Goal: Information Seeking & Learning: Learn about a topic

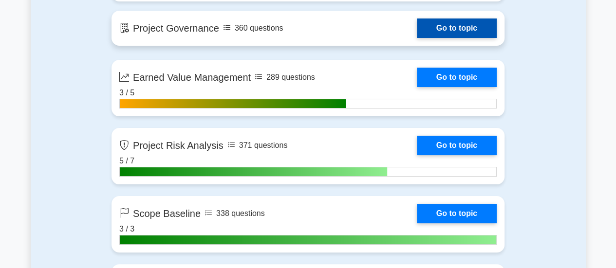
scroll to position [1899, 0]
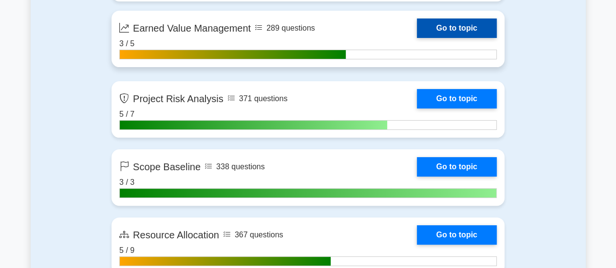
click at [461, 26] on link "Go to topic" at bounding box center [457, 28] width 80 height 19
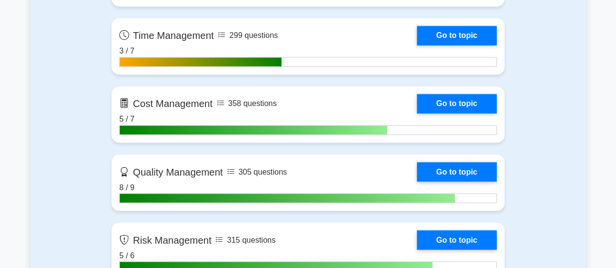
scroll to position [779, 0]
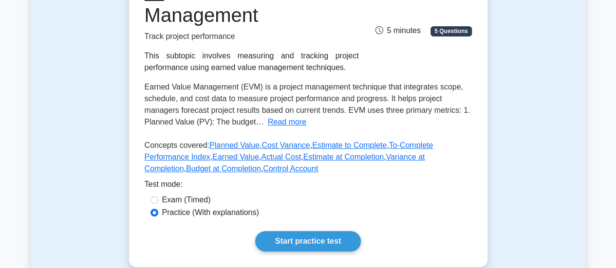
scroll to position [195, 0]
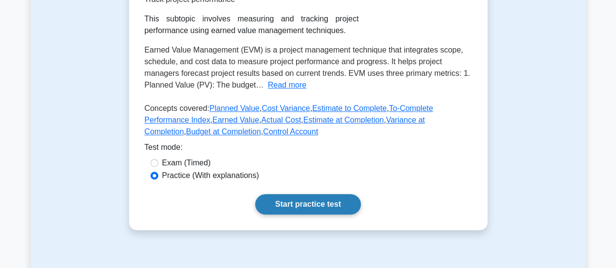
click at [293, 202] on link "Start practice test" at bounding box center [308, 204] width 106 height 20
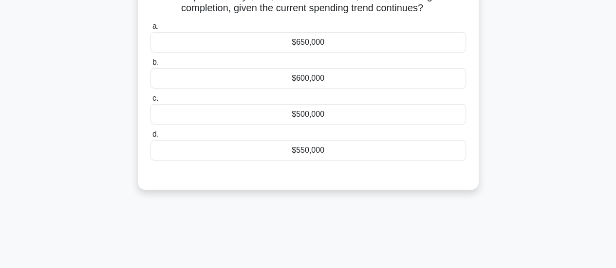
scroll to position [49, 0]
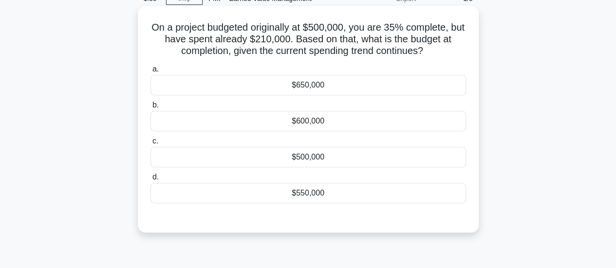
click at [304, 85] on div "$650,000" at bounding box center [308, 85] width 316 height 20
click at [150, 73] on input "a. $650,000" at bounding box center [150, 69] width 0 height 6
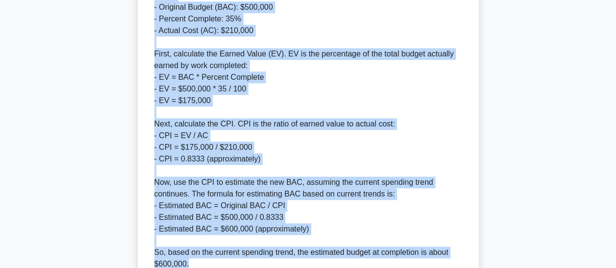
scroll to position [361, 0]
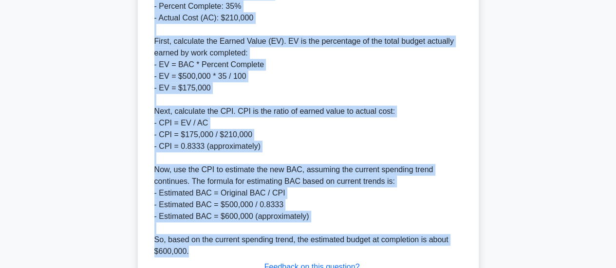
drag, startPoint x: 224, startPoint y: 20, endPoint x: 324, endPoint y: 249, distance: 250.2
click at [324, 249] on div "a. $650,000 b. $600,000 c. d." at bounding box center [309, 32] width 318 height 567
copy div "Explanation To calculate the budget at completion (BAC) based on the current sp…"
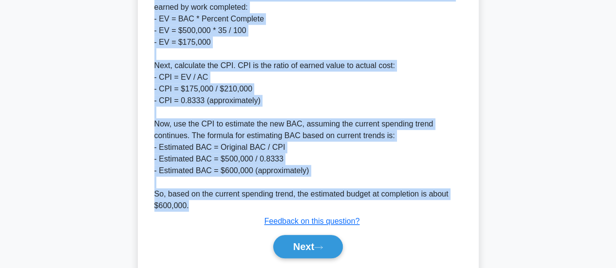
scroll to position [437, 0]
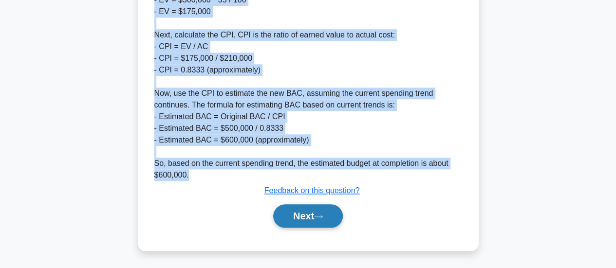
click at [310, 212] on button "Next" at bounding box center [308, 216] width 70 height 23
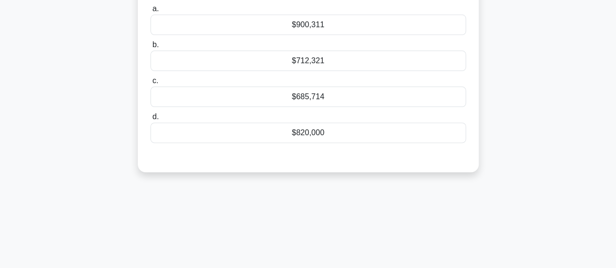
scroll to position [0, 0]
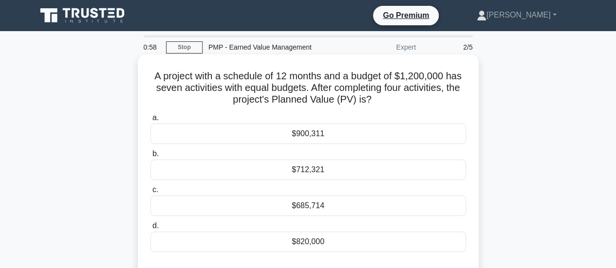
click at [304, 206] on div "$685,714" at bounding box center [308, 206] width 316 height 20
click at [150, 193] on input "c. $685,714" at bounding box center [150, 190] width 0 height 6
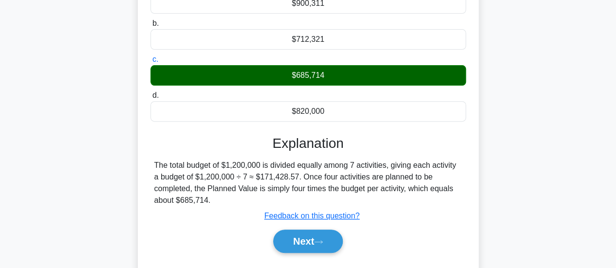
scroll to position [146, 0]
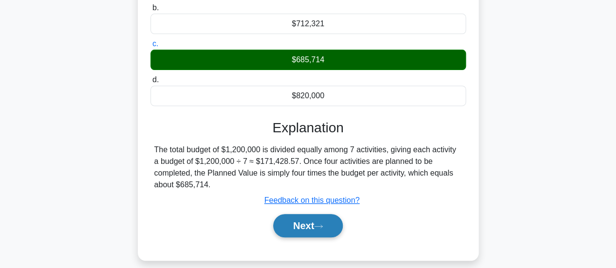
click at [318, 224] on button "Next" at bounding box center [308, 225] width 70 height 23
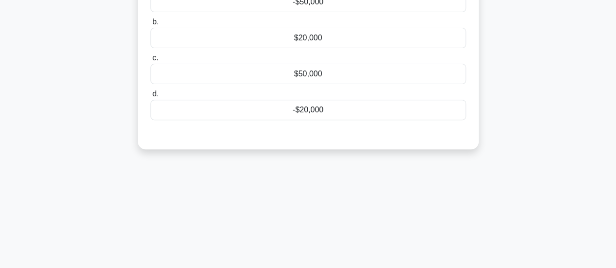
scroll to position [0, 0]
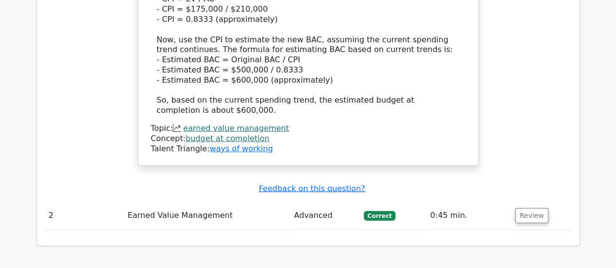
scroll to position [1273, 0]
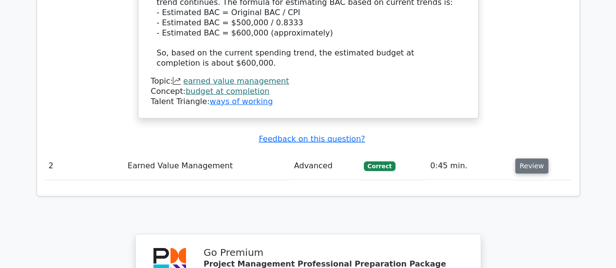
click at [522, 159] on button "Review" at bounding box center [531, 166] width 33 height 15
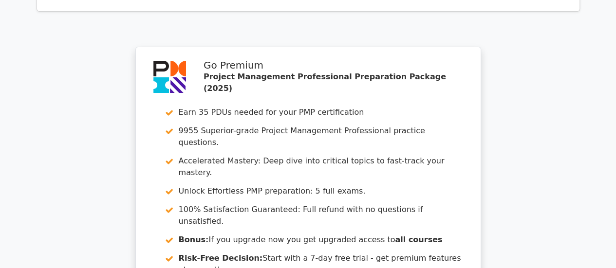
scroll to position [1959, 0]
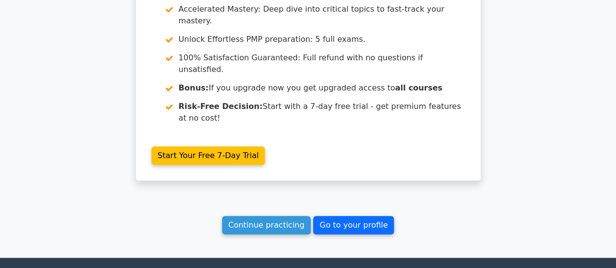
click at [346, 216] on link "Go to your profile" at bounding box center [353, 225] width 81 height 19
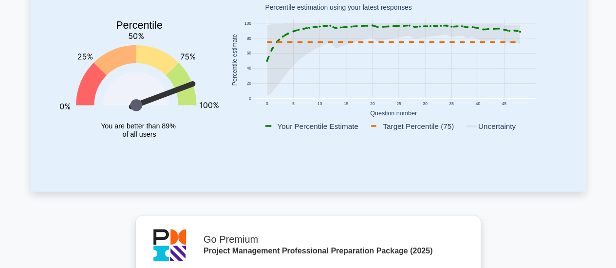
drag, startPoint x: 620, startPoint y: 14, endPoint x: 619, endPoint y: 29, distance: 14.6
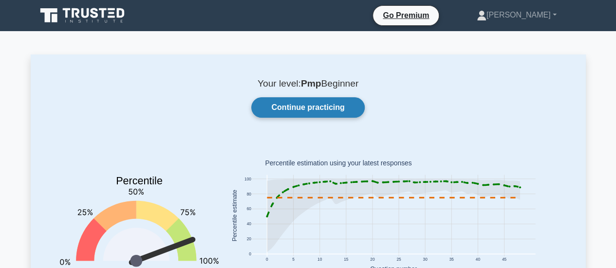
click at [311, 102] on link "Continue practicing" at bounding box center [307, 107] width 113 height 20
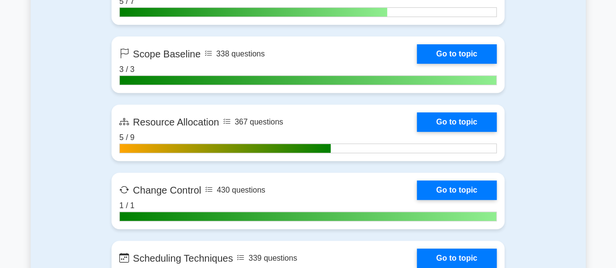
scroll to position [2071, 0]
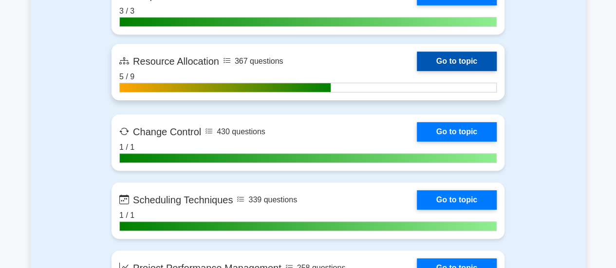
click at [484, 57] on link "Go to topic" at bounding box center [457, 61] width 80 height 19
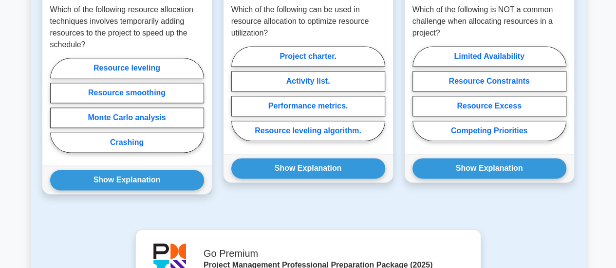
scroll to position [297, 0]
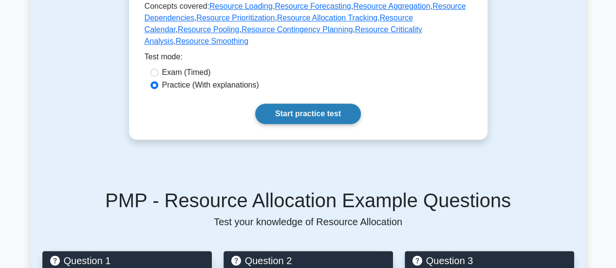
click at [308, 104] on link "Start practice test" at bounding box center [308, 114] width 106 height 20
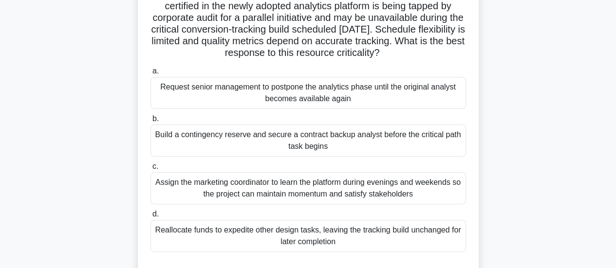
scroll to position [97, 0]
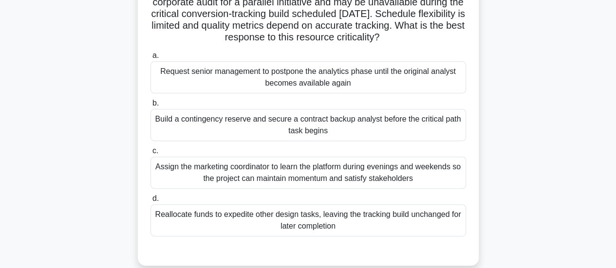
click at [326, 123] on div "Build a contingency reserve and secure a contract backup analyst before the cri…" at bounding box center [308, 125] width 316 height 32
click at [150, 107] on input "b. Build a contingency reserve and secure a contract backup analyst before the …" at bounding box center [150, 103] width 0 height 6
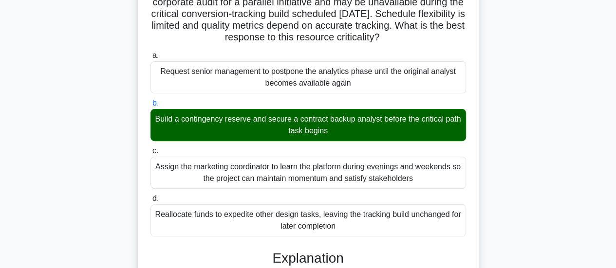
scroll to position [331, 0]
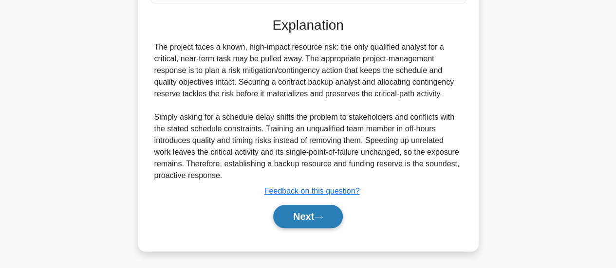
click at [304, 213] on button "Next" at bounding box center [308, 216] width 70 height 23
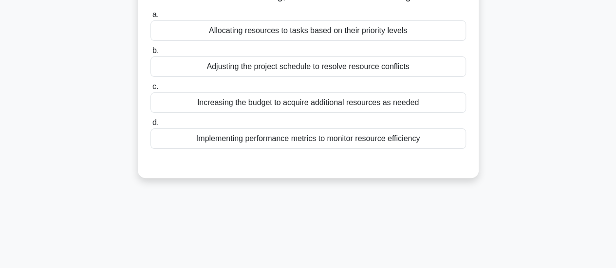
scroll to position [14, 0]
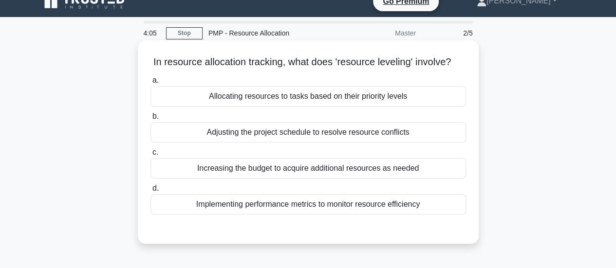
click at [341, 143] on div "Adjusting the project schedule to resolve resource conflicts" at bounding box center [308, 132] width 316 height 20
click at [150, 120] on input "b. Adjusting the project schedule to resolve resource conflicts" at bounding box center [150, 116] width 0 height 6
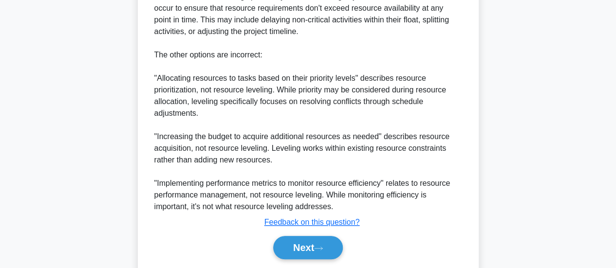
scroll to position [377, 0]
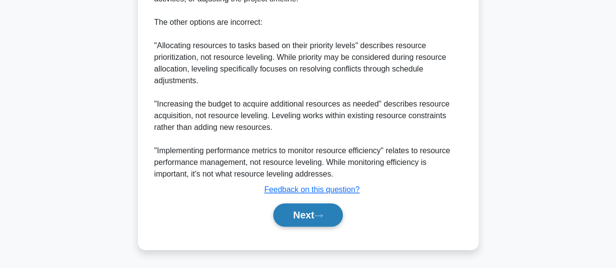
click at [292, 208] on button "Next" at bounding box center [308, 215] width 70 height 23
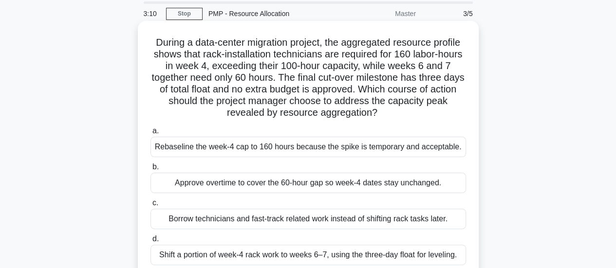
scroll to position [49, 0]
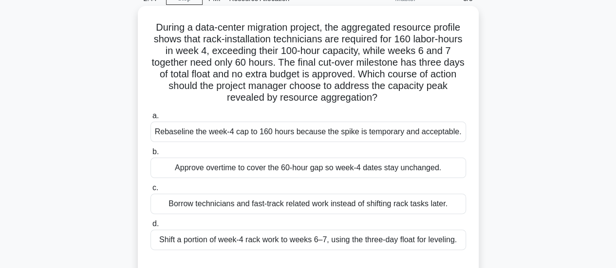
click at [284, 237] on div "Shift a portion of week-4 rack work to weeks 6–7, using the three-day float for…" at bounding box center [308, 240] width 316 height 20
click at [150, 227] on input "d. Shift a portion of week-4 rack work to weeks 6–7, using the three-day float …" at bounding box center [150, 224] width 0 height 6
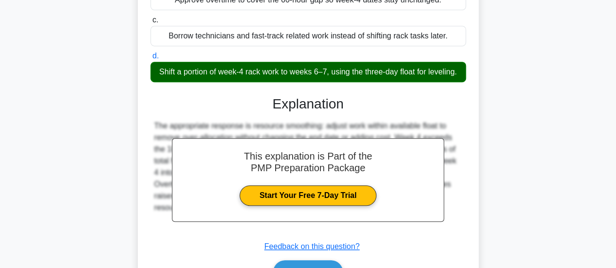
scroll to position [284, 0]
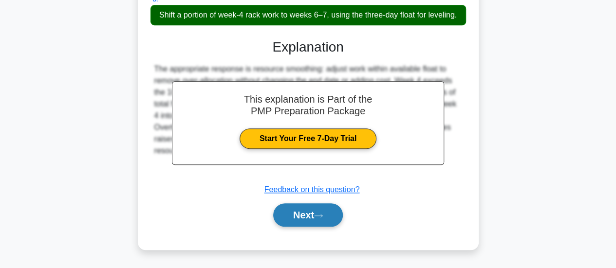
click at [290, 213] on button "Next" at bounding box center [308, 215] width 70 height 23
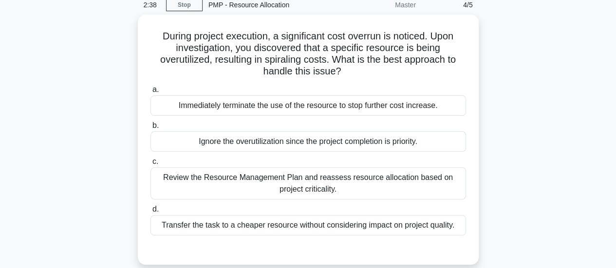
scroll to position [0, 0]
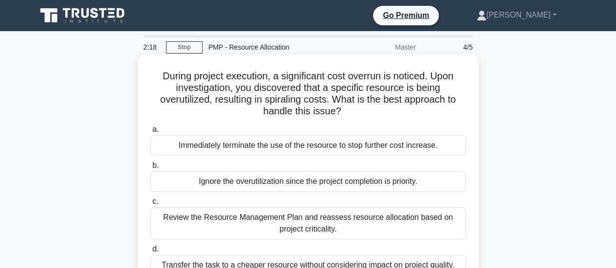
click at [330, 230] on div "Review the Resource Management Plan and reassess resource allocation based on p…" at bounding box center [308, 223] width 316 height 32
click at [150, 205] on input "c. Review the Resource Management Plan and reassess resource allocation based o…" at bounding box center [150, 202] width 0 height 6
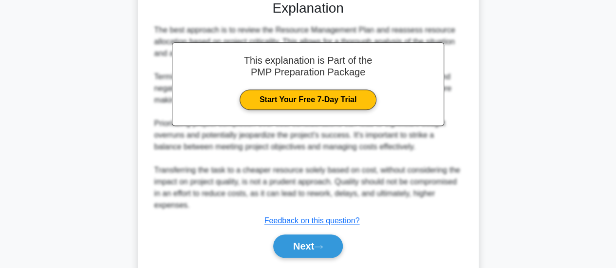
scroll to position [319, 0]
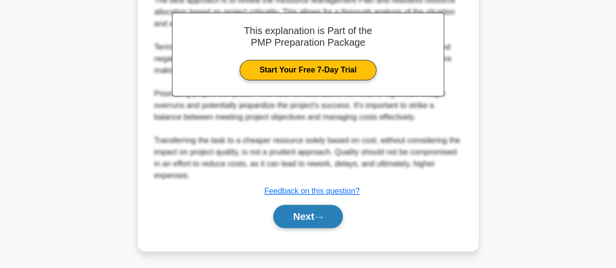
click at [309, 217] on button "Next" at bounding box center [308, 216] width 70 height 23
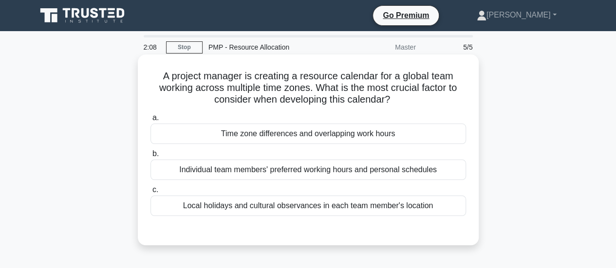
scroll to position [0, 0]
click at [343, 132] on div "Time zone differences and overlapping work hours" at bounding box center [308, 134] width 316 height 20
click at [150, 121] on input "a. Time zone differences and overlapping work hours" at bounding box center [150, 118] width 0 height 6
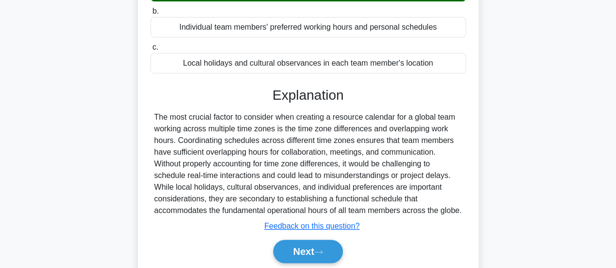
scroll to position [195, 0]
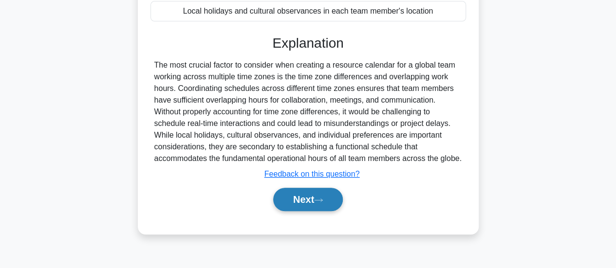
click at [316, 202] on button "Next" at bounding box center [308, 199] width 70 height 23
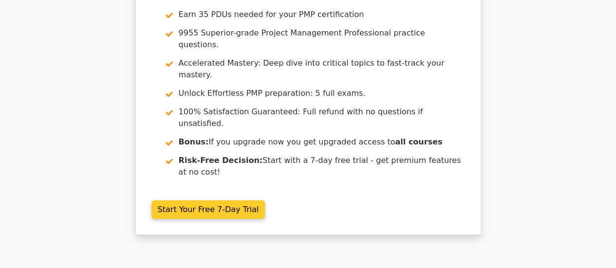
scroll to position [1611, 0]
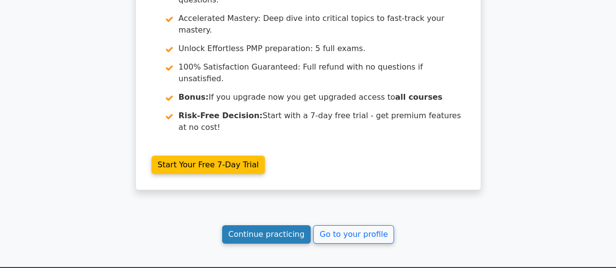
click at [272, 225] on link "Continue practicing" at bounding box center [266, 234] width 89 height 19
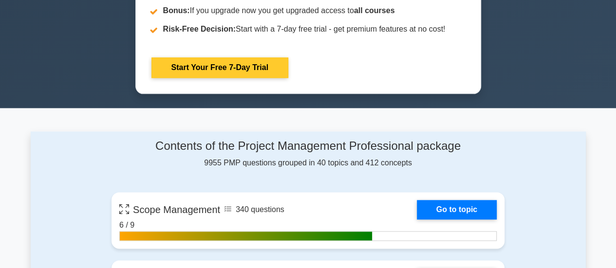
scroll to position [779, 0]
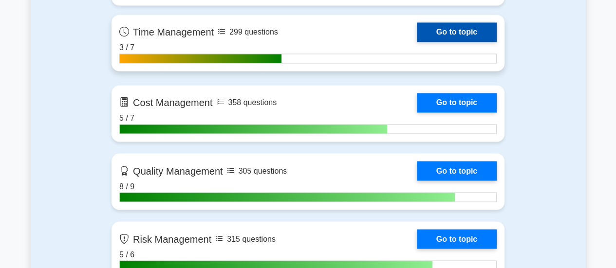
click at [440, 28] on link "Go to topic" at bounding box center [457, 31] width 80 height 19
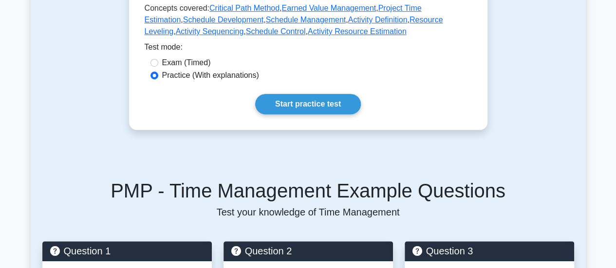
scroll to position [341, 0]
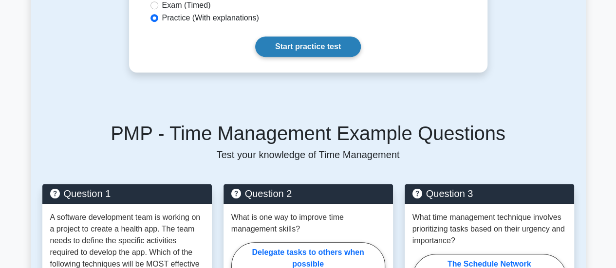
click at [321, 47] on link "Start practice test" at bounding box center [308, 47] width 106 height 20
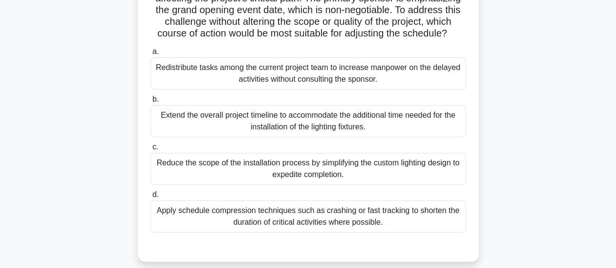
scroll to position [195, 0]
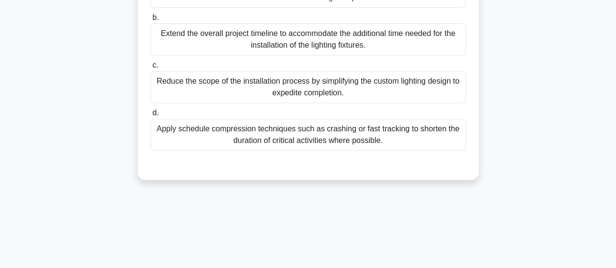
click at [301, 149] on div "Apply schedule compression techniques such as crashing or fast tracking to shor…" at bounding box center [308, 135] width 316 height 32
click at [150, 116] on input "d. Apply schedule compression techniques such as crashing or fast tracking to s…" at bounding box center [150, 113] width 0 height 6
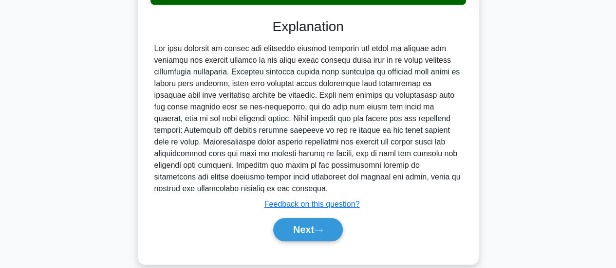
scroll to position [366, 0]
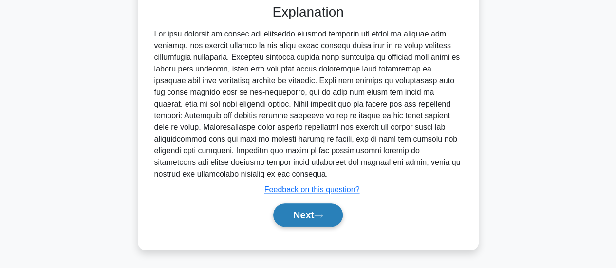
click at [283, 224] on button "Next" at bounding box center [308, 215] width 70 height 23
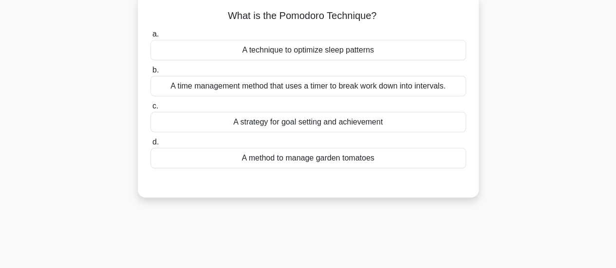
scroll to position [0, 0]
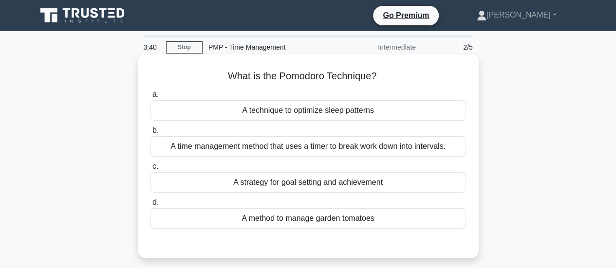
click at [339, 145] on div "A time management method that uses a timer to break work down into intervals." at bounding box center [308, 146] width 316 height 20
click at [150, 134] on input "b. A time management method that uses a timer to break work down into intervals." at bounding box center [150, 131] width 0 height 6
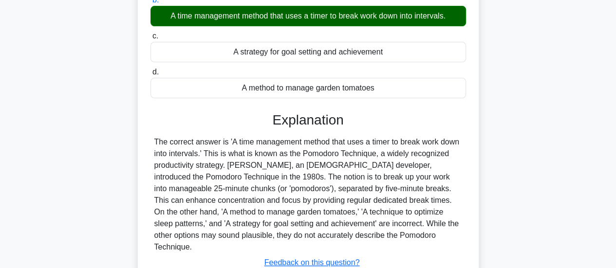
scroll to position [146, 0]
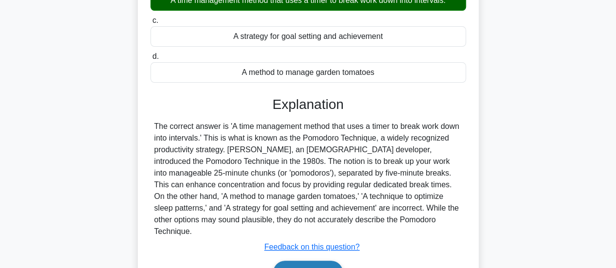
click at [312, 261] on button "Next" at bounding box center [308, 272] width 70 height 23
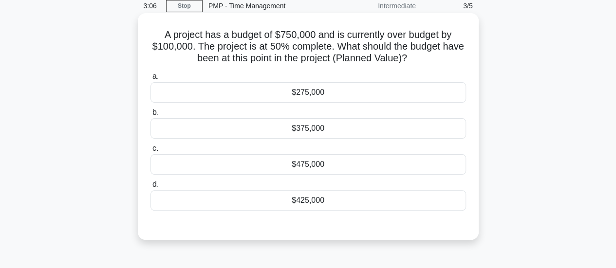
scroll to position [0, 0]
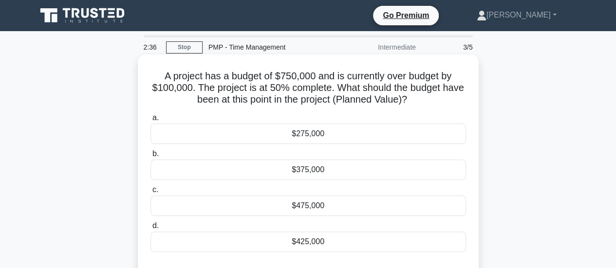
click at [326, 171] on div "$375,000" at bounding box center [308, 170] width 316 height 20
click at [150, 157] on input "b. $375,000" at bounding box center [150, 154] width 0 height 6
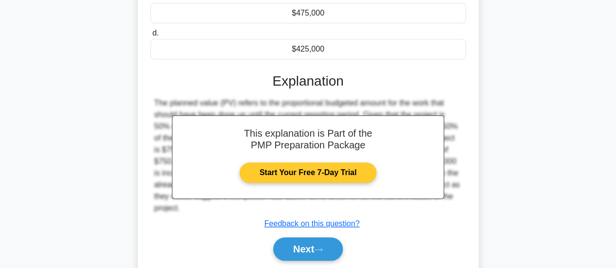
scroll to position [258, 0]
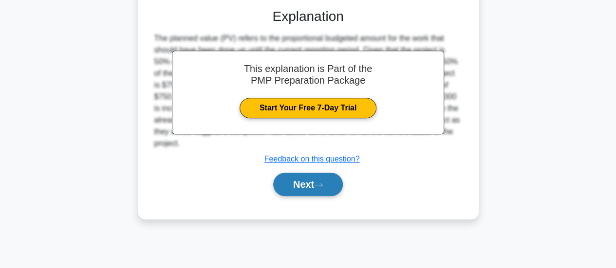
click at [310, 181] on button "Next" at bounding box center [308, 184] width 70 height 23
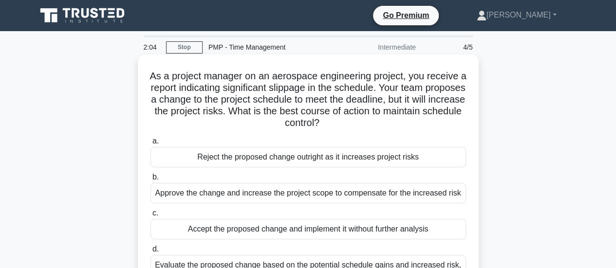
scroll to position [97, 0]
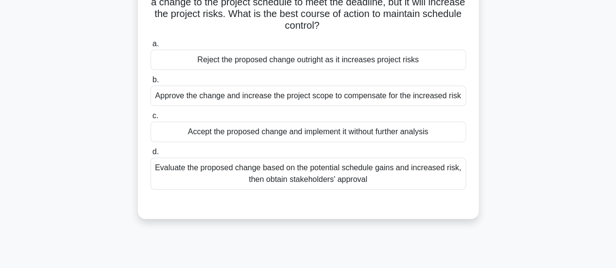
click at [349, 177] on div "Evaluate the proposed change based on the potential schedule gains and increase…" at bounding box center [308, 174] width 316 height 32
click at [150, 155] on input "d. Evaluate the proposed change based on the potential schedule gains and incre…" at bounding box center [150, 152] width 0 height 6
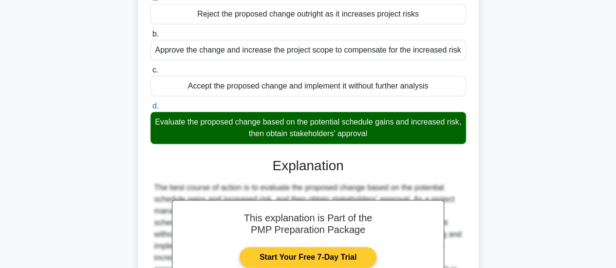
scroll to position [272, 0]
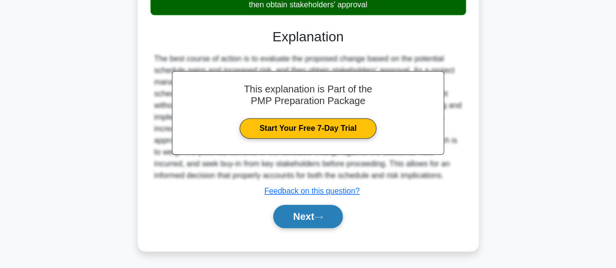
click at [300, 206] on button "Next" at bounding box center [308, 216] width 70 height 23
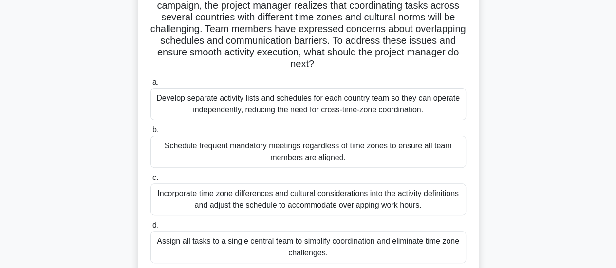
scroll to position [97, 0]
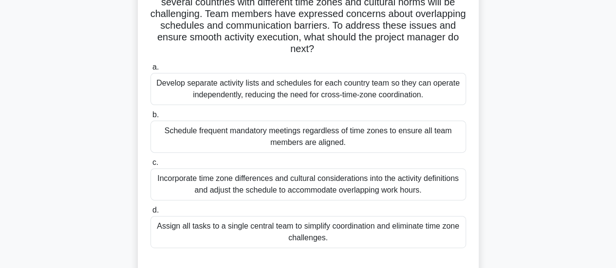
click at [356, 191] on div "Incorporate time zone differences and cultural considerations into the activity…" at bounding box center [308, 185] width 316 height 32
click at [150, 166] on input "c. Incorporate time zone differences and cultural considerations into the activ…" at bounding box center [150, 163] width 0 height 6
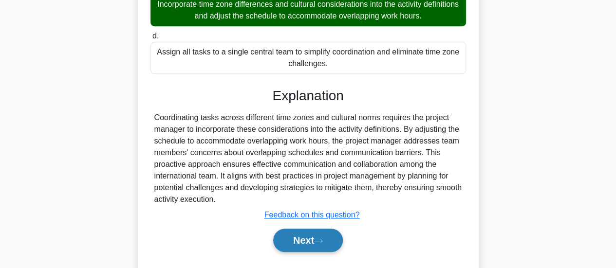
scroll to position [296, 0]
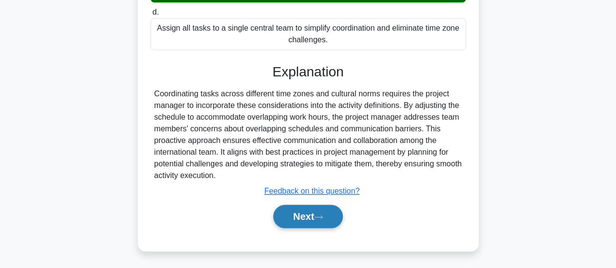
click at [307, 215] on button "Next" at bounding box center [308, 216] width 70 height 23
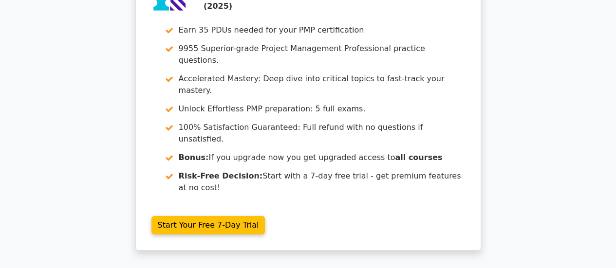
scroll to position [1644, 0]
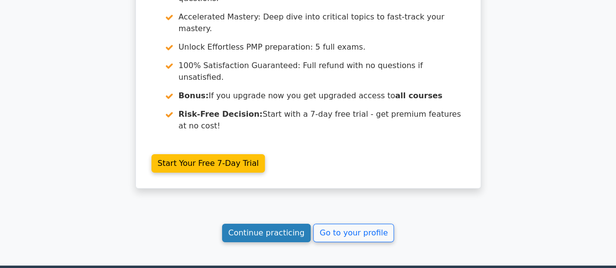
click at [263, 224] on link "Continue practicing" at bounding box center [266, 233] width 89 height 19
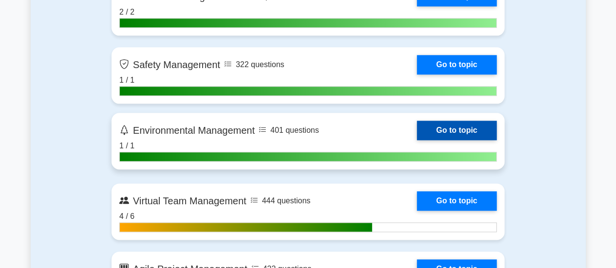
scroll to position [2484, 0]
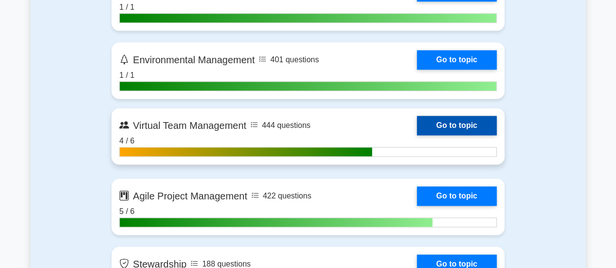
click at [463, 125] on link "Go to topic" at bounding box center [457, 125] width 80 height 19
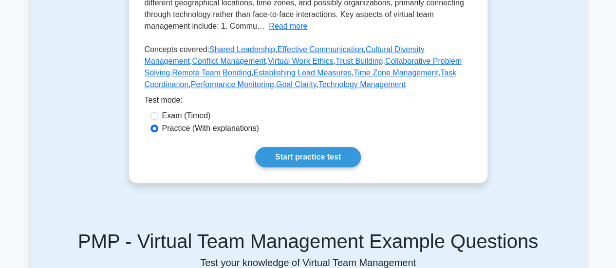
scroll to position [341, 0]
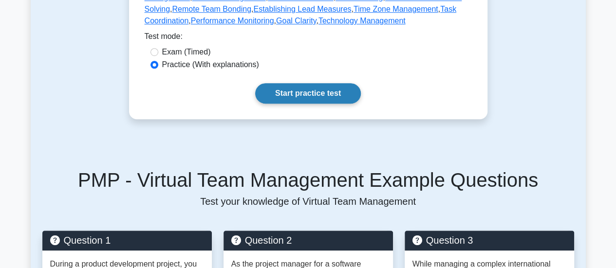
click at [317, 93] on link "Start practice test" at bounding box center [308, 93] width 106 height 20
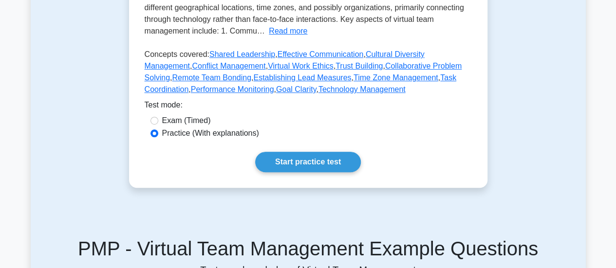
scroll to position [195, 0]
